Goal: Transaction & Acquisition: Purchase product/service

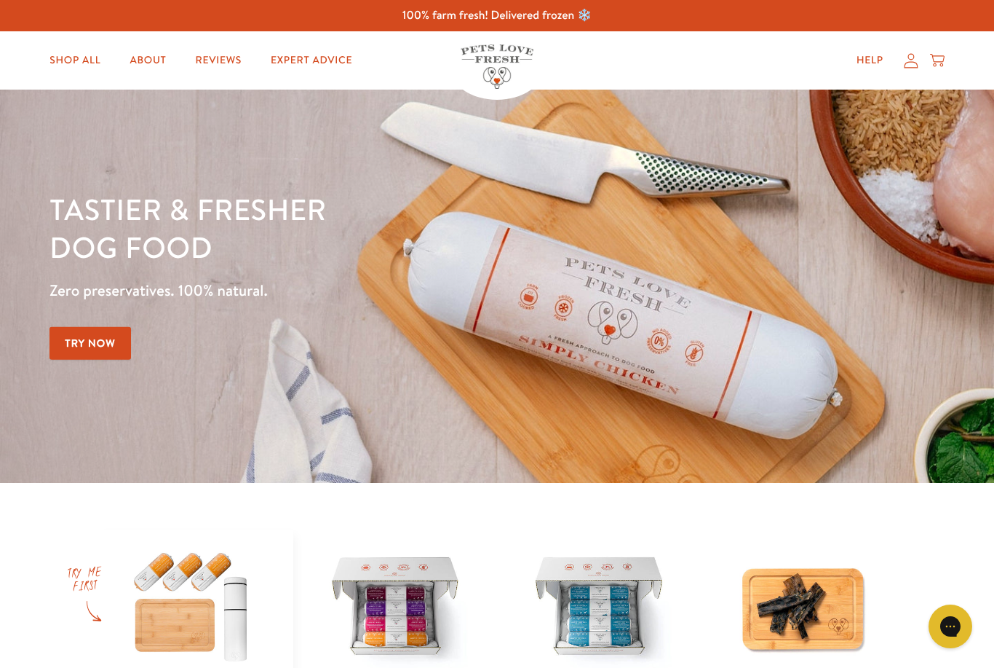
click at [910, 62] on icon at bounding box center [911, 60] width 14 height 15
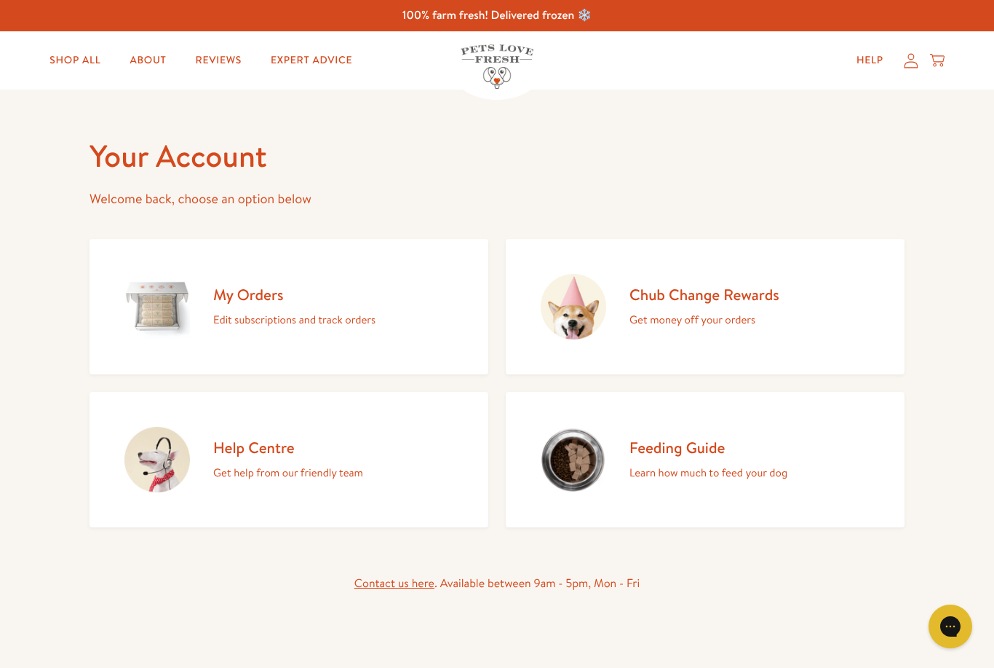
click at [280, 281] on link "My Orders Edit subscriptions and track orders" at bounding box center [289, 306] width 399 height 135
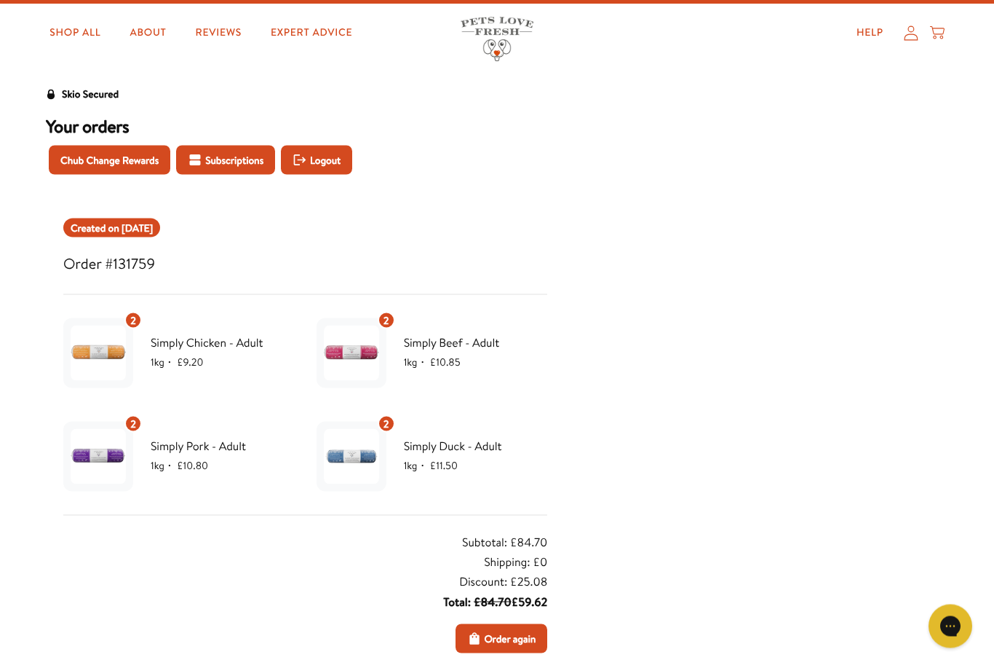
scroll to position [28, 0]
click at [502, 636] on span "Order again" at bounding box center [510, 638] width 52 height 16
click at [944, 29] on icon at bounding box center [937, 30] width 15 height 9
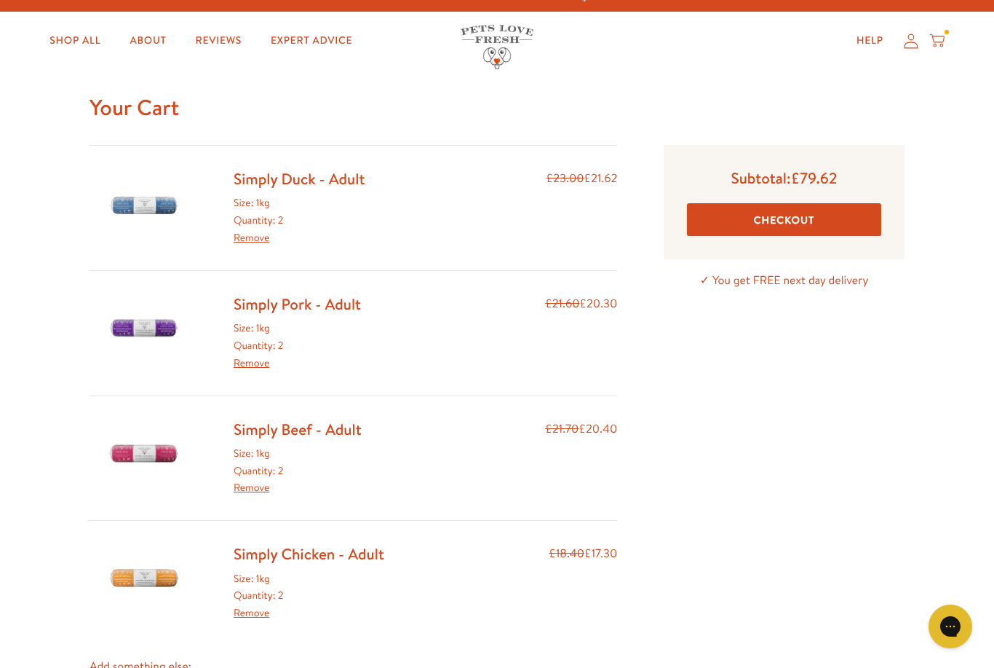
scroll to position [21, 0]
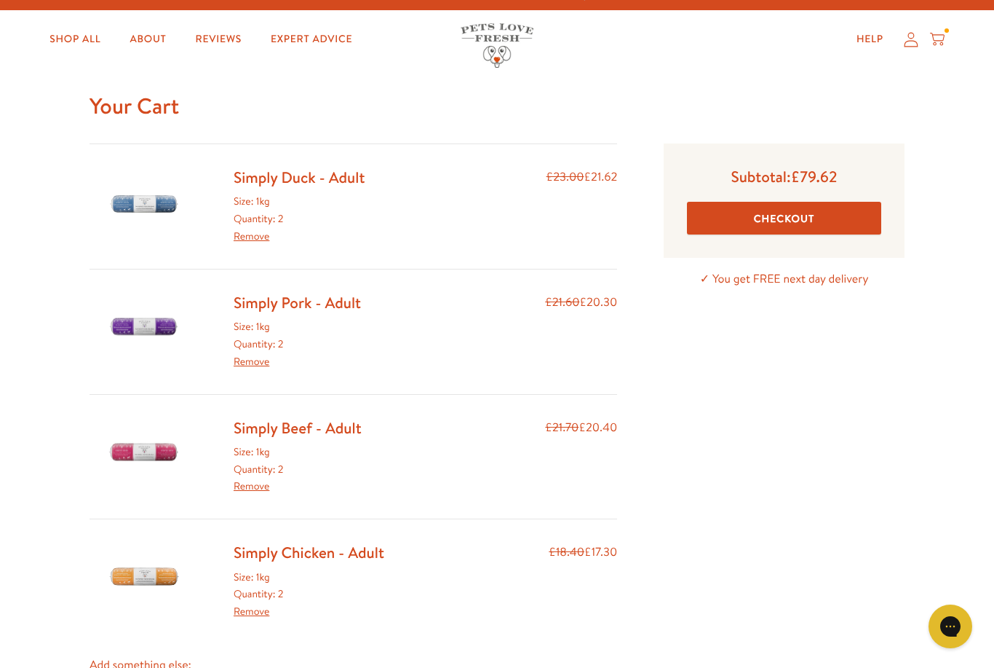
click at [863, 220] on button "Checkout" at bounding box center [784, 218] width 194 height 33
